Goal: Transaction & Acquisition: Purchase product/service

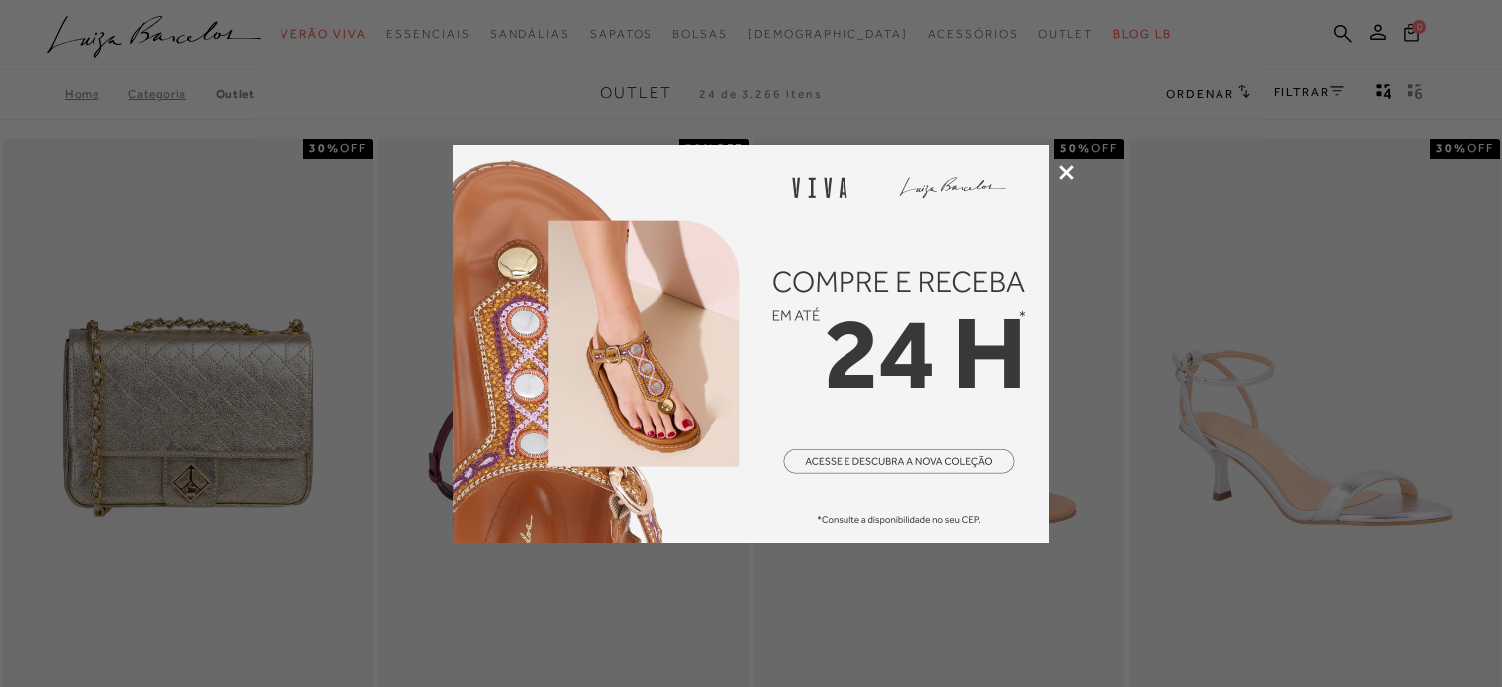
click at [1076, 168] on div at bounding box center [751, 343] width 1502 height 687
click at [1067, 166] on icon at bounding box center [1066, 172] width 15 height 15
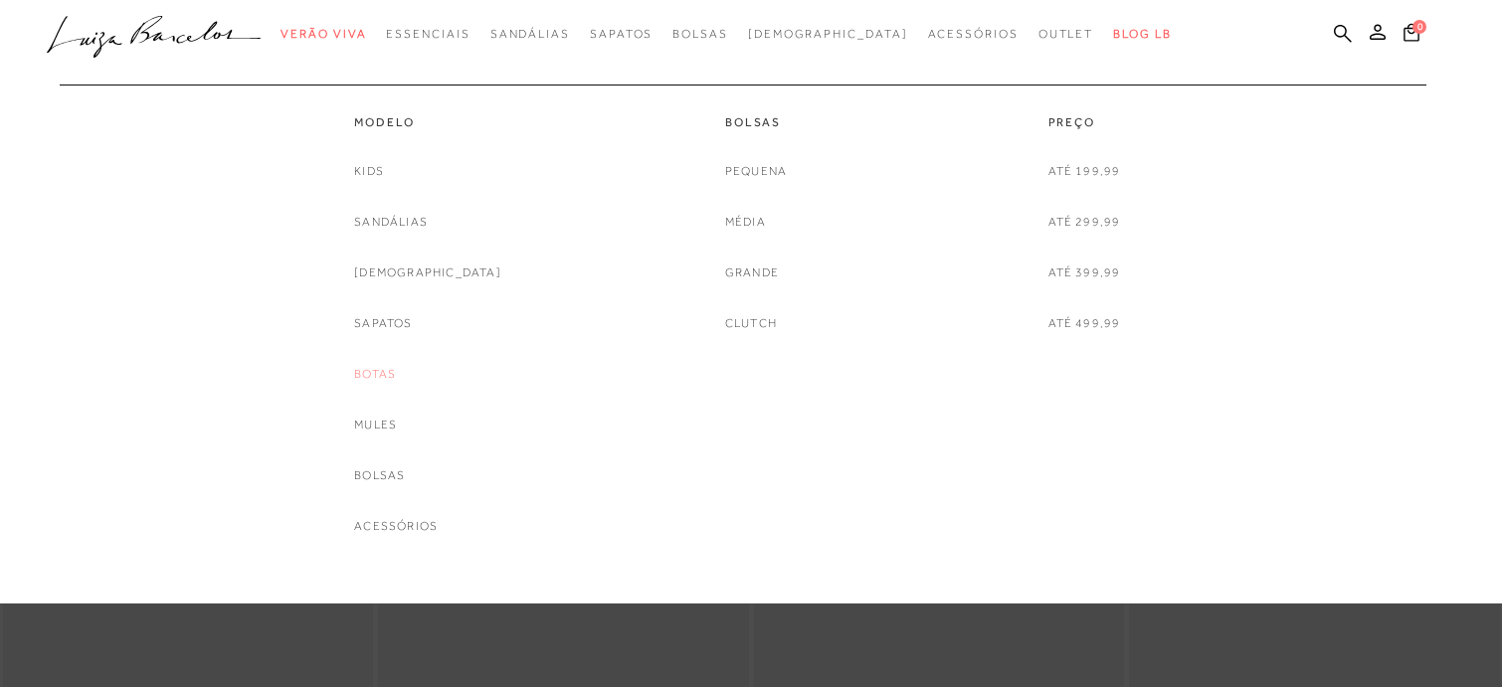
click at [396, 379] on link "Botas" at bounding box center [375, 374] width 42 height 21
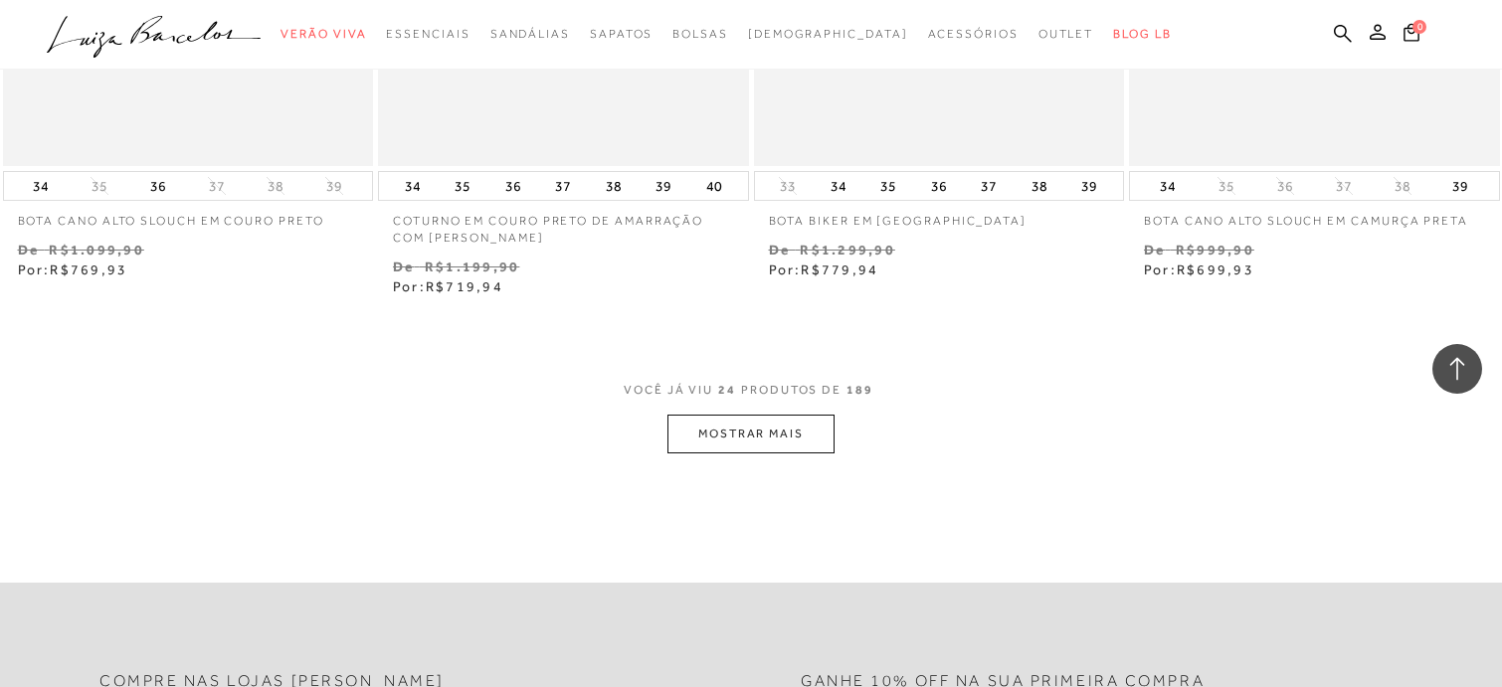
scroll to position [4078, 0]
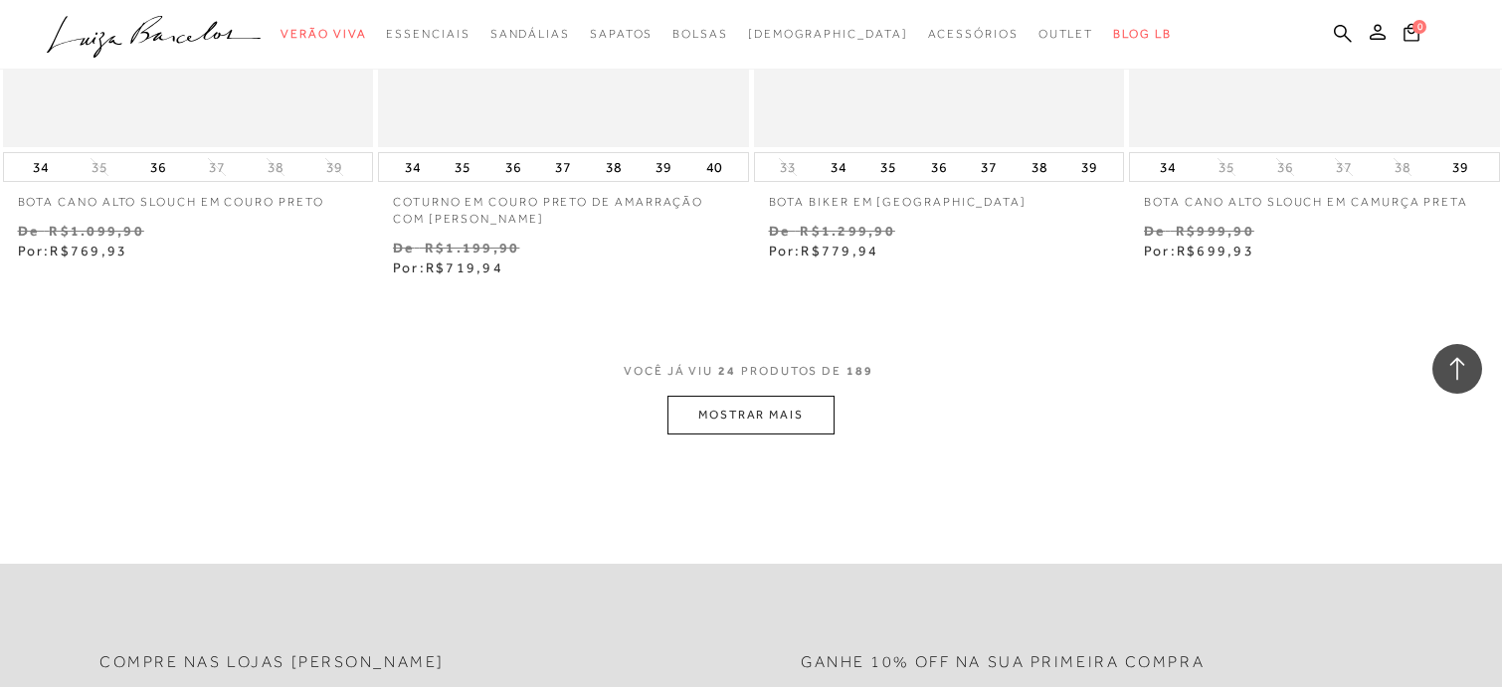
click at [775, 415] on button "MOSTRAR MAIS" at bounding box center [750, 415] width 167 height 39
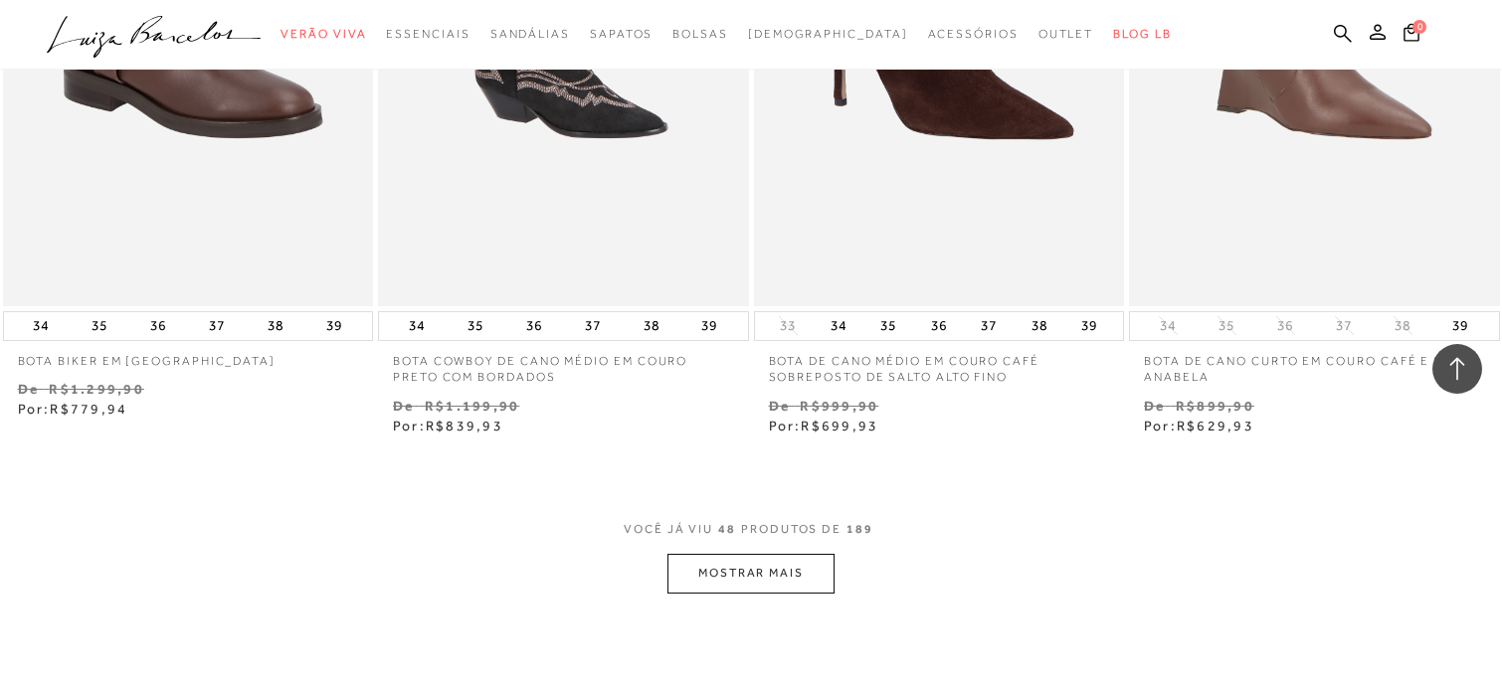
scroll to position [8255, 0]
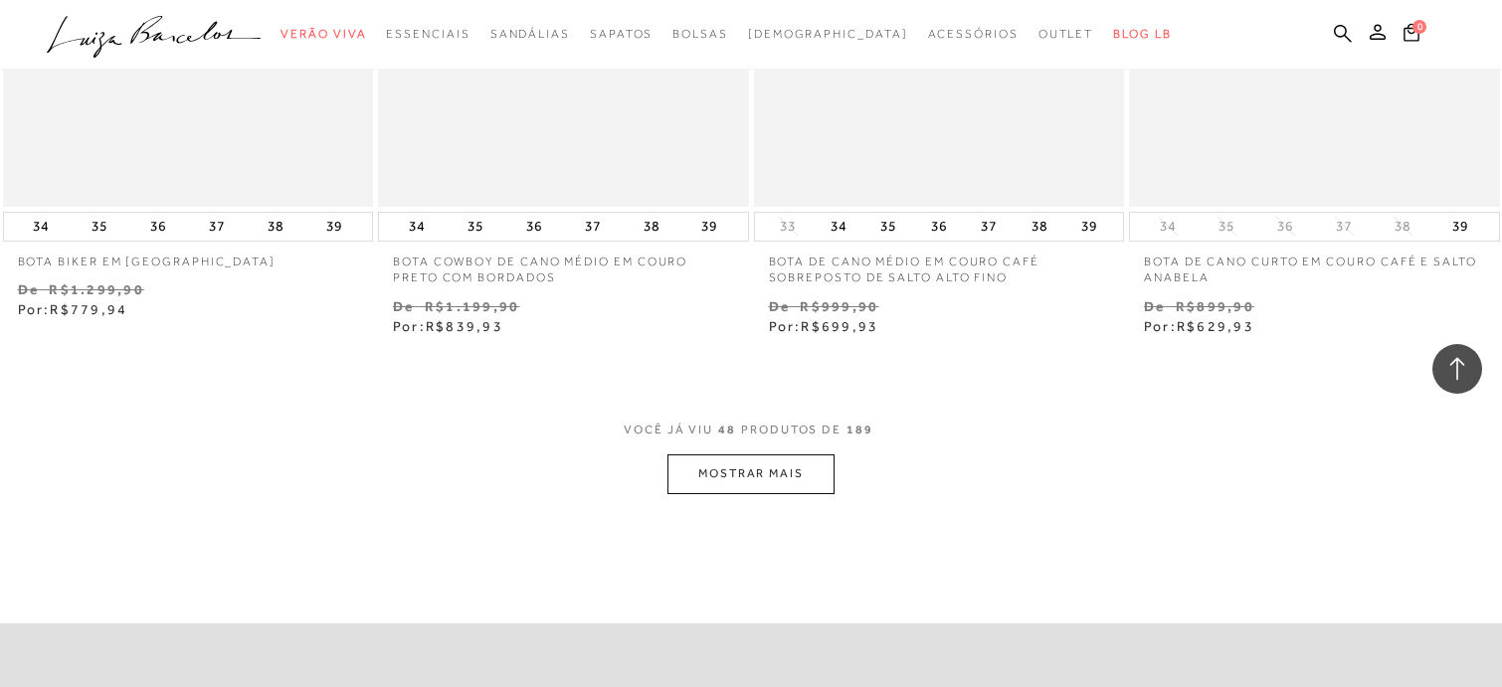
click at [738, 477] on button "MOSTRAR MAIS" at bounding box center [750, 474] width 167 height 39
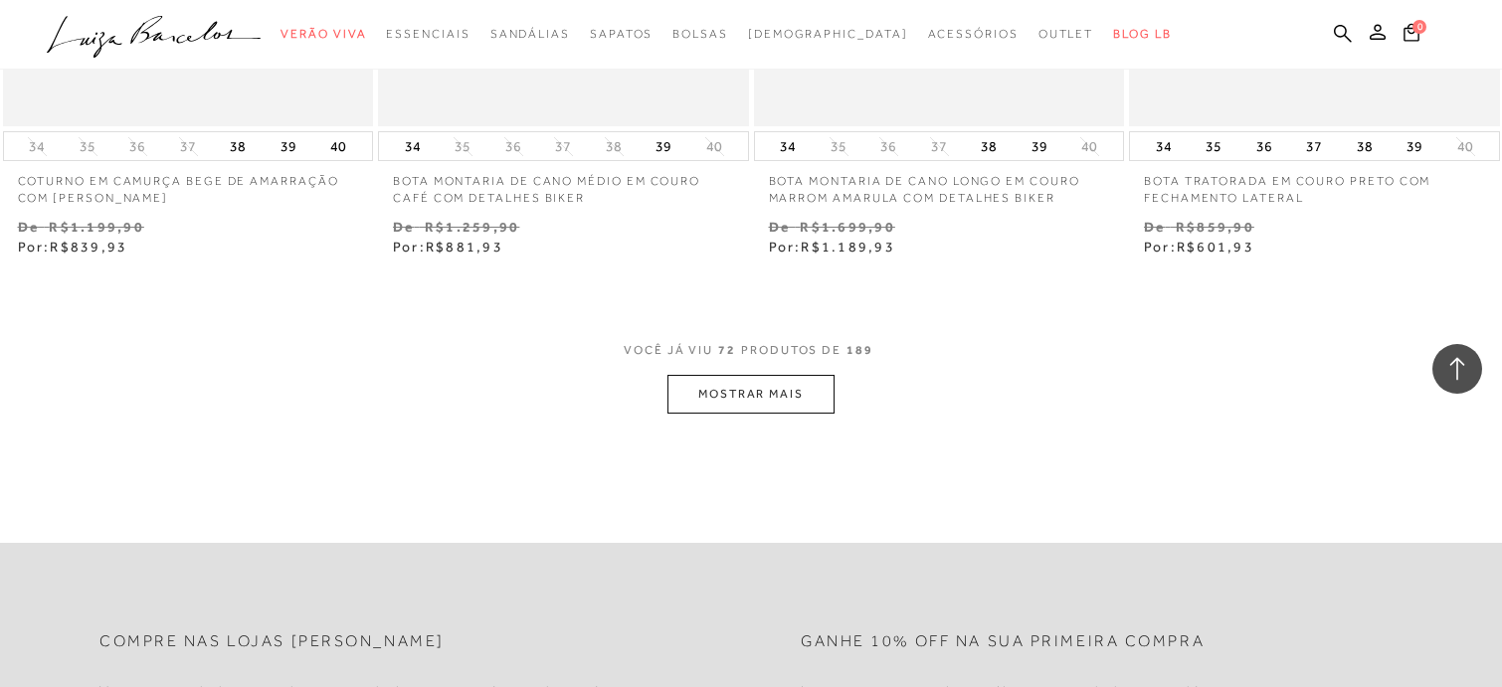
scroll to position [12731, 0]
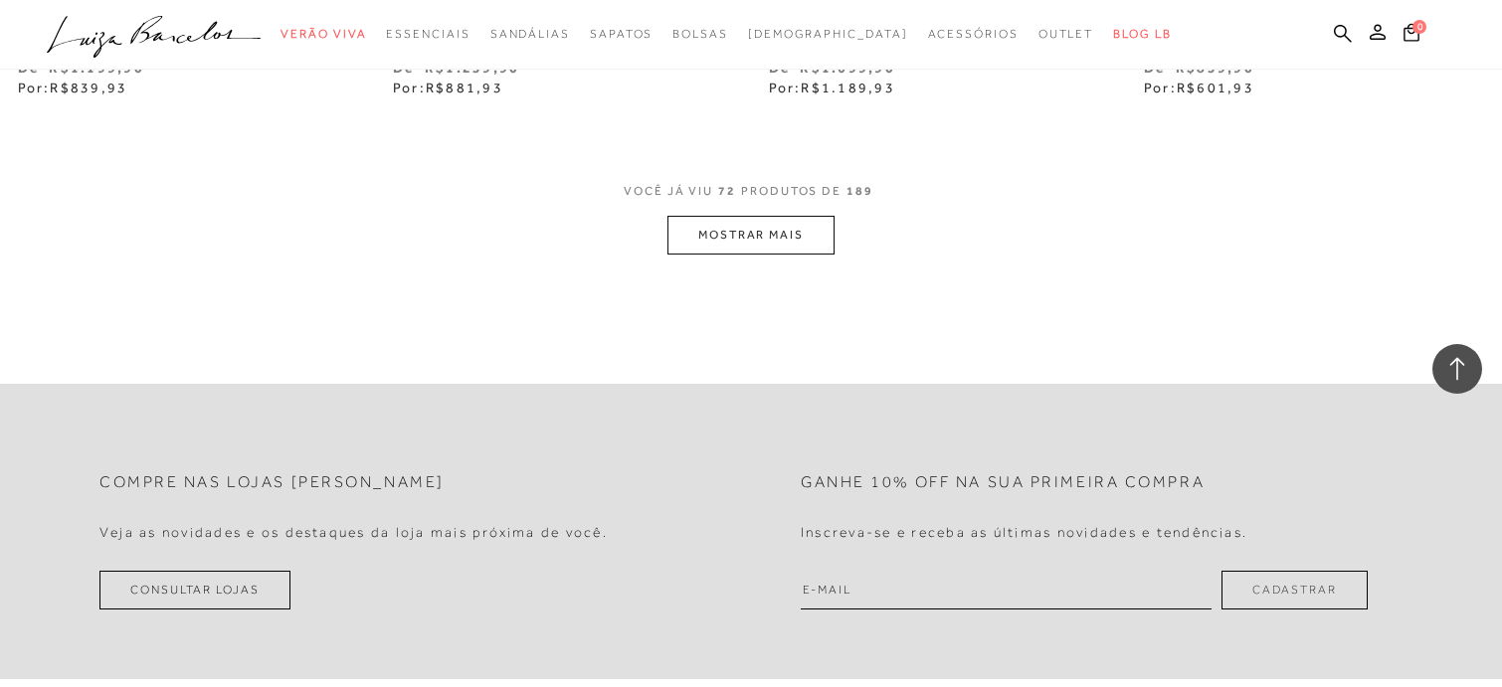
click at [744, 235] on button "MOSTRAR MAIS" at bounding box center [750, 235] width 167 height 39
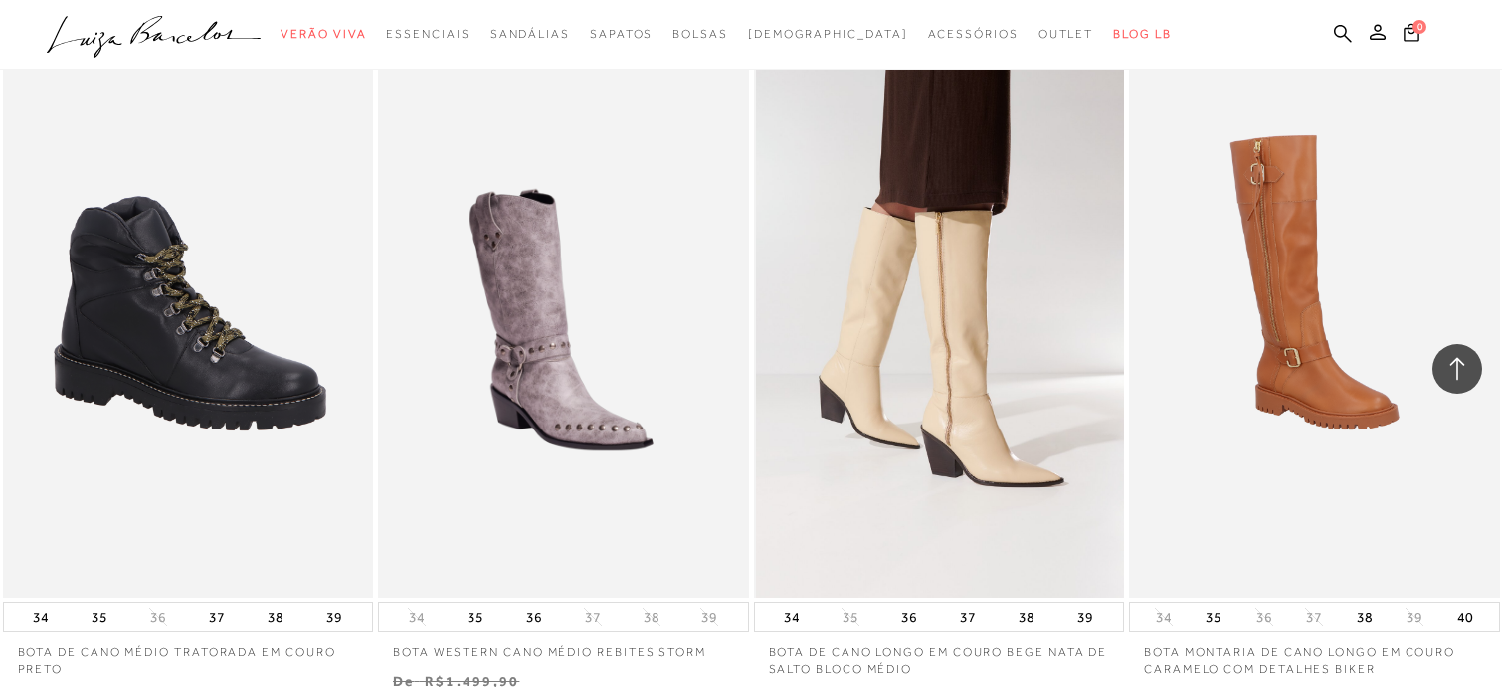
scroll to position [14322, 0]
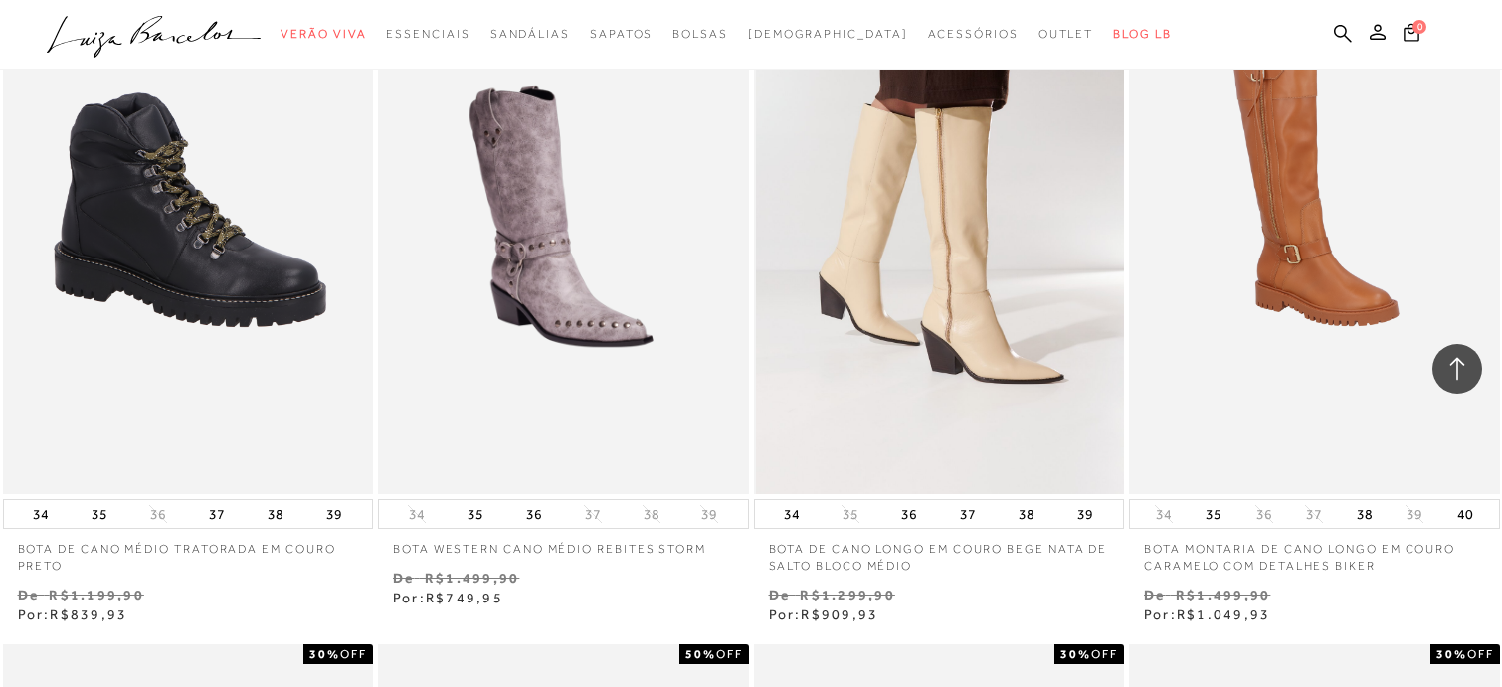
click at [962, 365] on img at bounding box center [940, 216] width 369 height 556
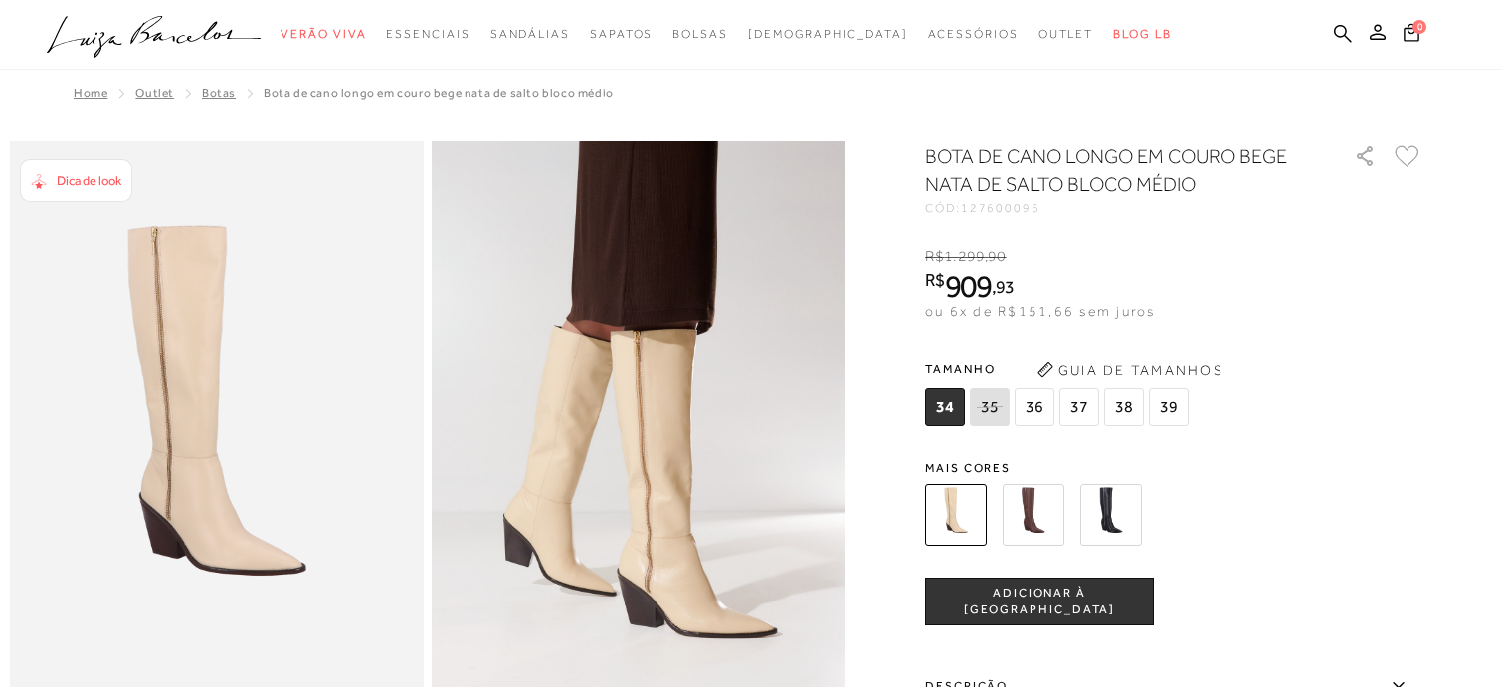
click at [1038, 405] on span "36" at bounding box center [1035, 407] width 40 height 38
click at [1031, 610] on span "ADICIONAR À [GEOGRAPHIC_DATA]" at bounding box center [1039, 602] width 227 height 35
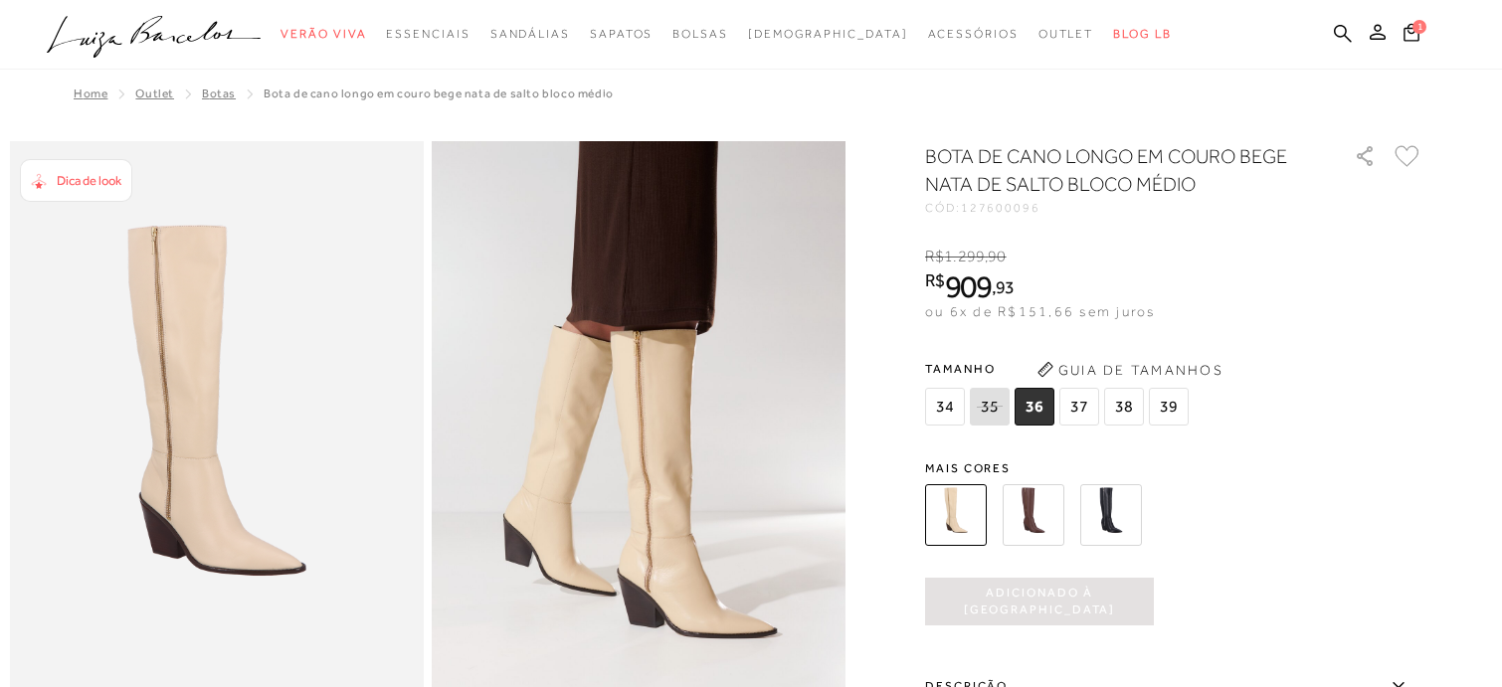
click at [1054, 604] on span "Adicionado à [GEOGRAPHIC_DATA]" at bounding box center [1039, 602] width 229 height 35
click at [1420, 21] on span "1" at bounding box center [1420, 25] width 17 height 17
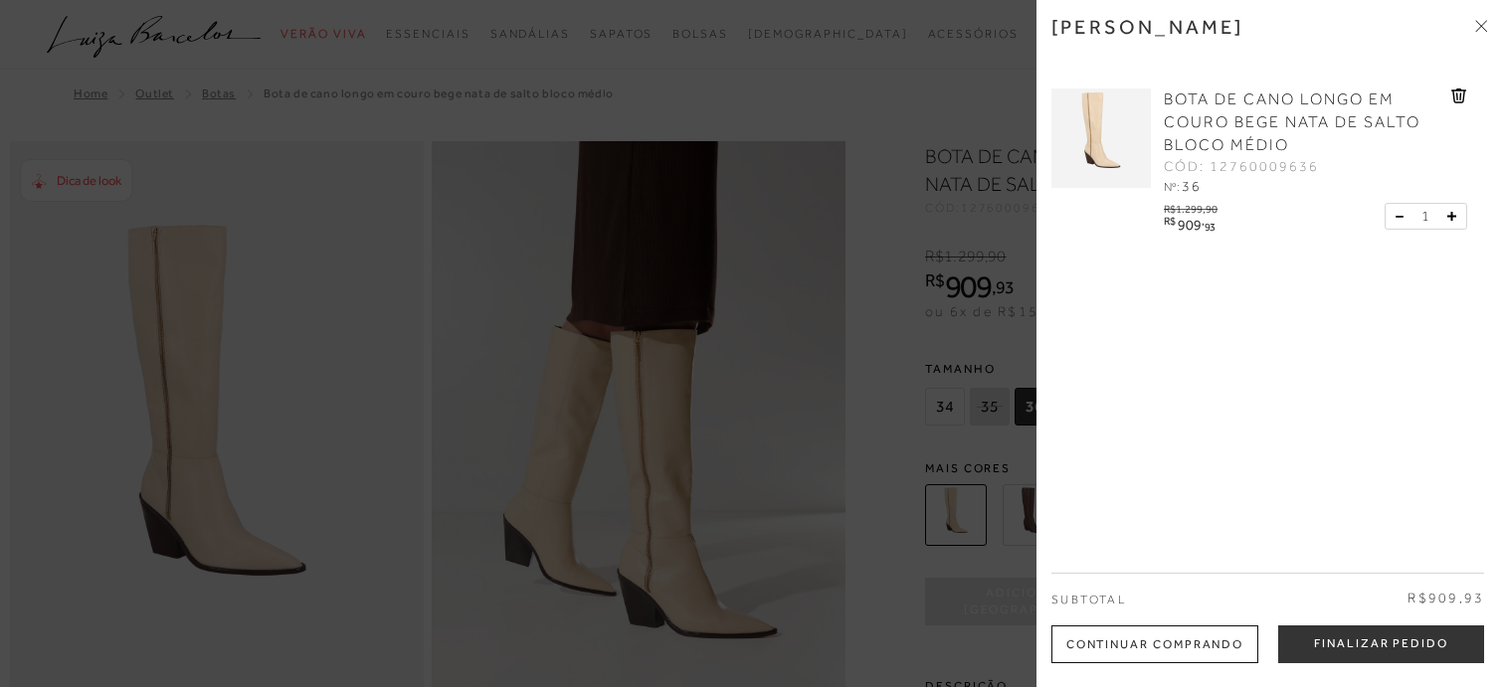
click at [915, 77] on div at bounding box center [751, 343] width 1502 height 687
